Goal: Task Accomplishment & Management: Complete application form

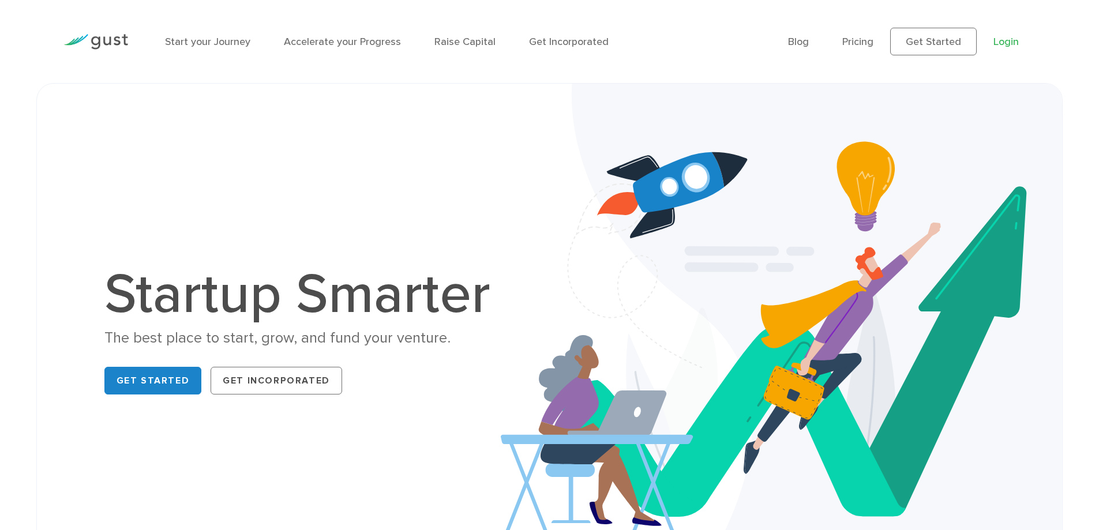
click at [1003, 40] on link "Login" at bounding box center [1006, 42] width 25 height 12
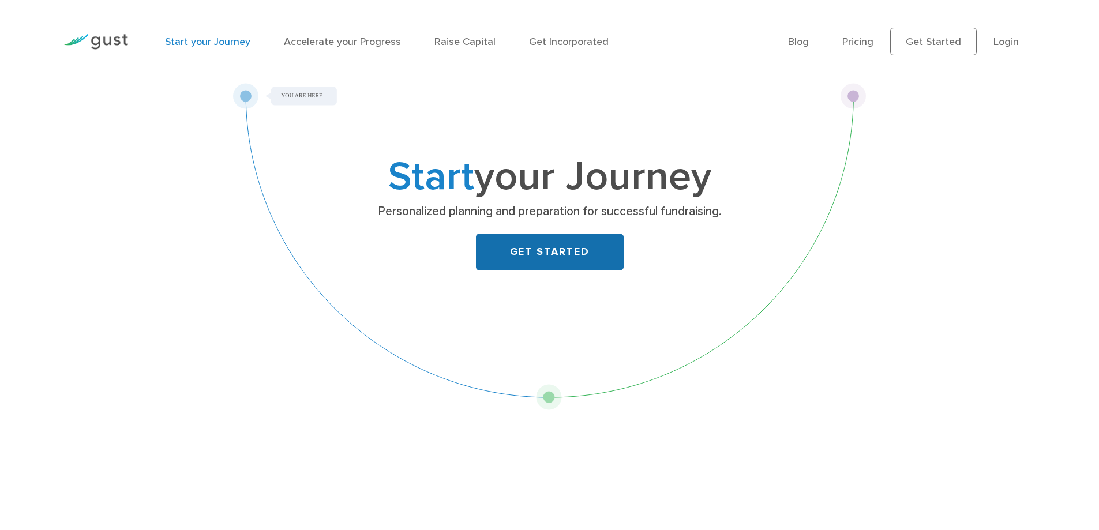
click at [537, 253] on link "GET STARTED" at bounding box center [550, 252] width 148 height 37
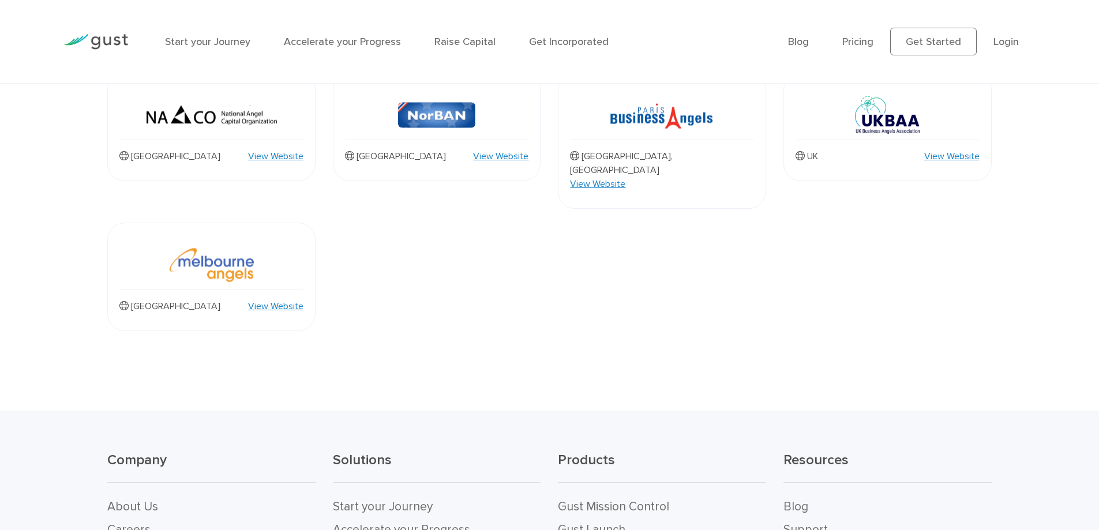
scroll to position [1270, 0]
